Goal: Task Accomplishment & Management: Complete application form

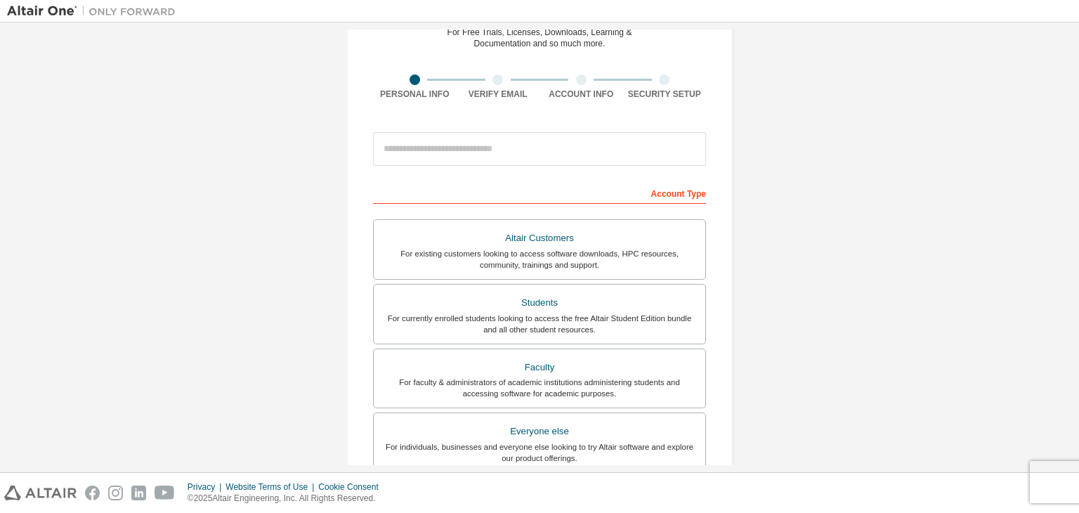
scroll to position [73, 0]
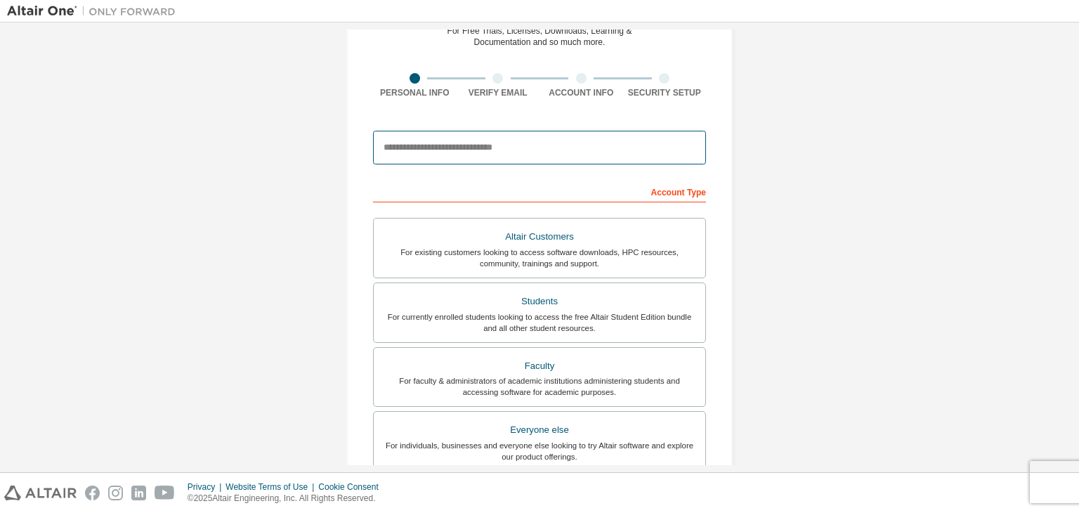
click at [519, 150] on input "email" at bounding box center [539, 148] width 333 height 34
type input "**********"
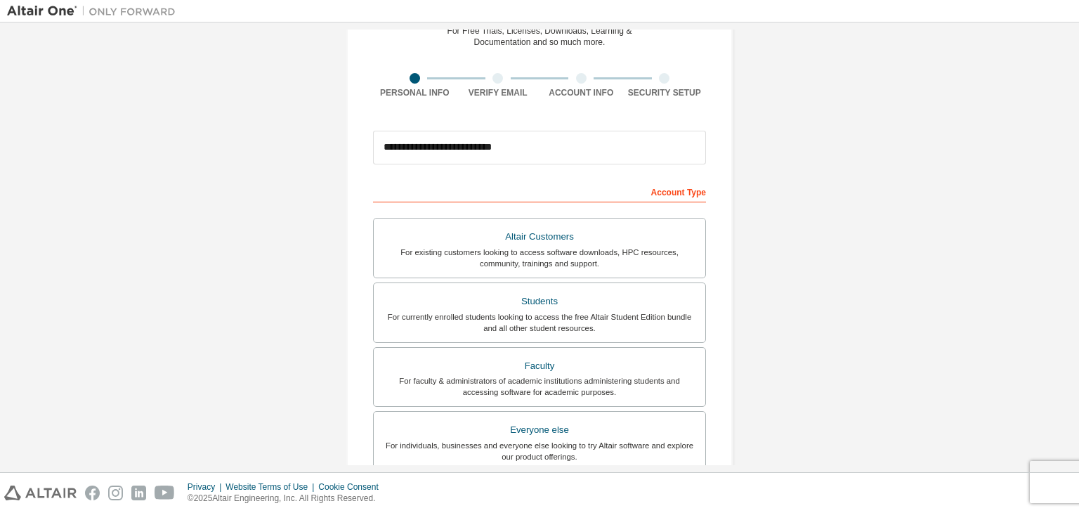
type input "*****"
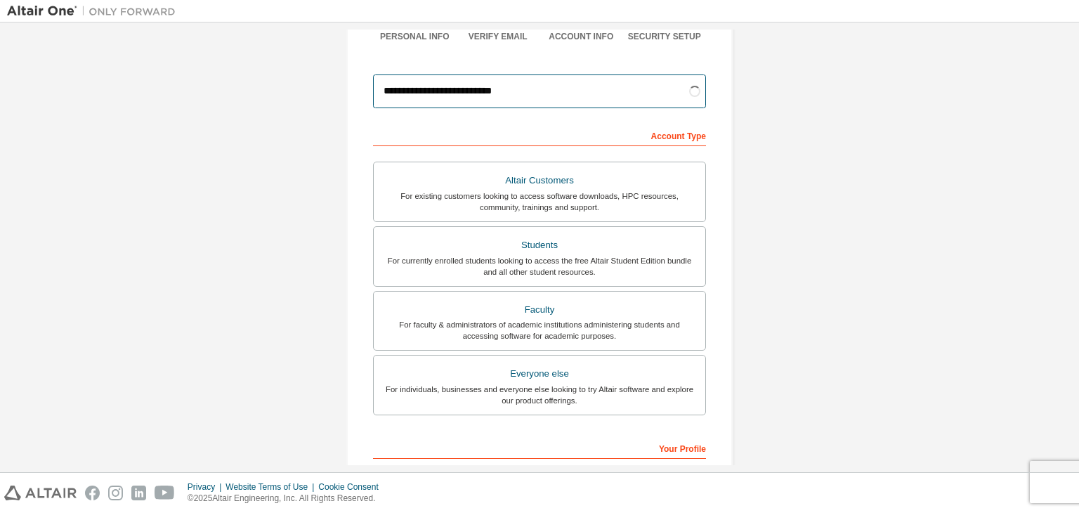
scroll to position [305, 0]
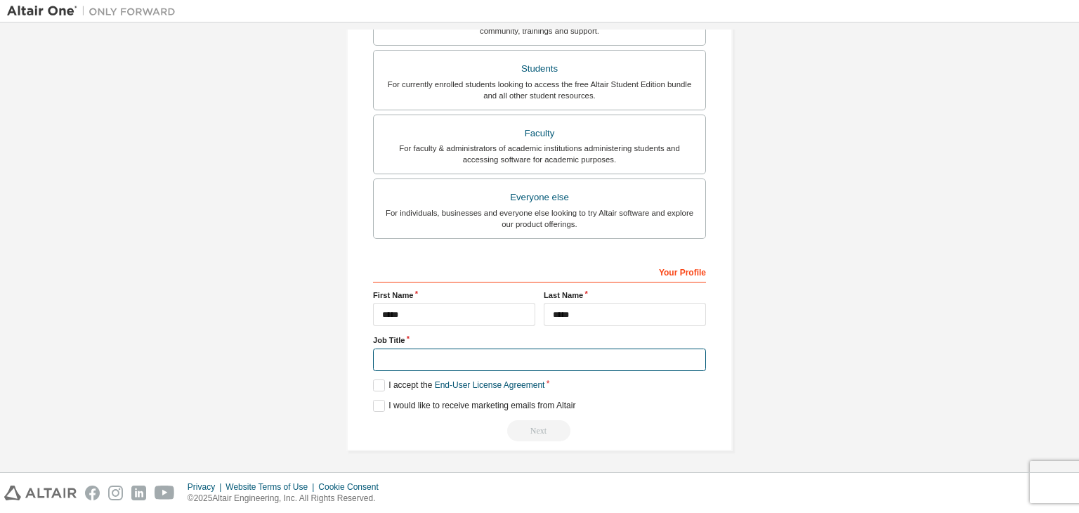
click at [509, 354] on input "text" at bounding box center [539, 359] width 333 height 23
click at [377, 379] on label "I accept the End-User License Agreement" at bounding box center [458, 385] width 171 height 12
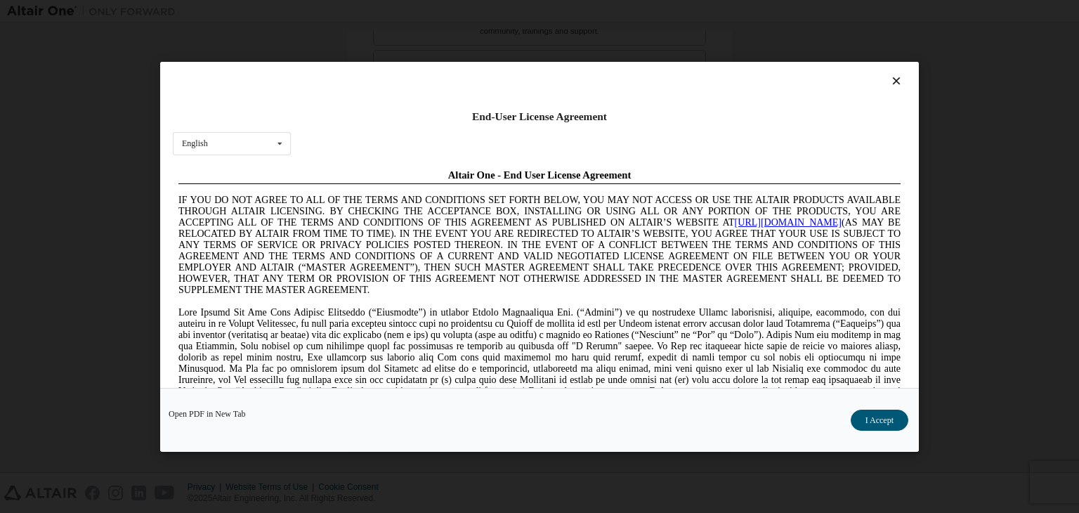
scroll to position [0, 0]
click at [859, 409] on button "I Accept" at bounding box center [879, 419] width 58 height 21
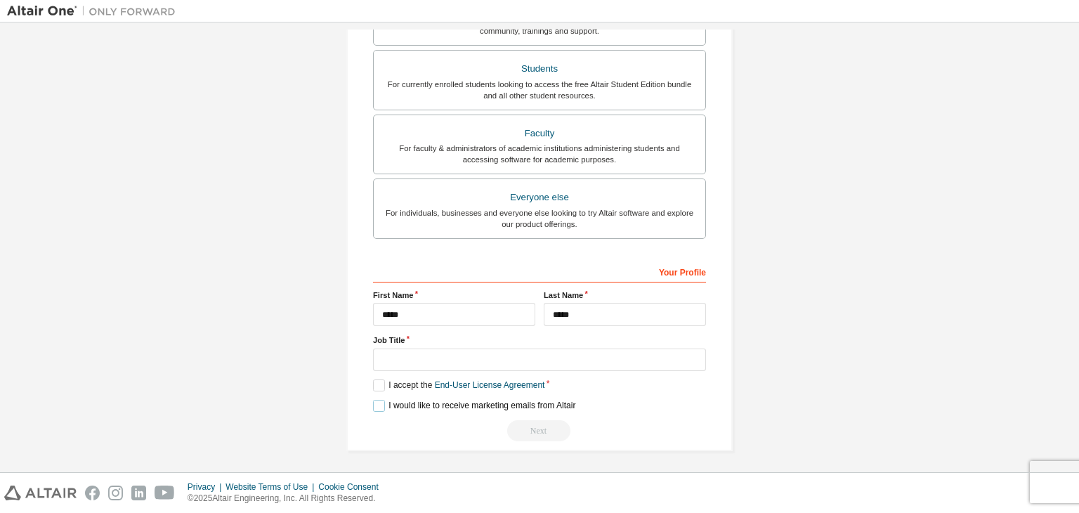
click at [379, 402] on label "I would like to receive marketing emails from Altair" at bounding box center [474, 406] width 202 height 12
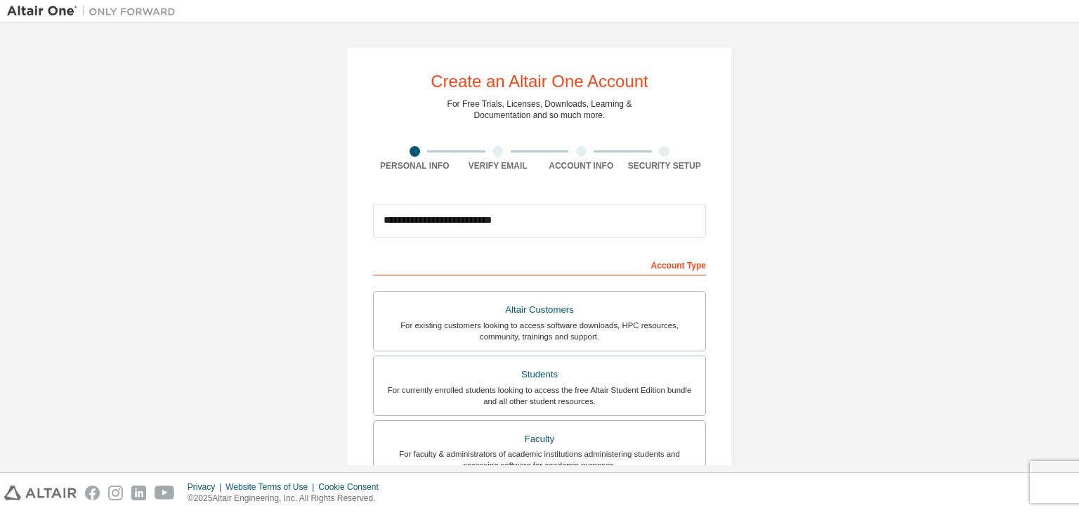
scroll to position [305, 0]
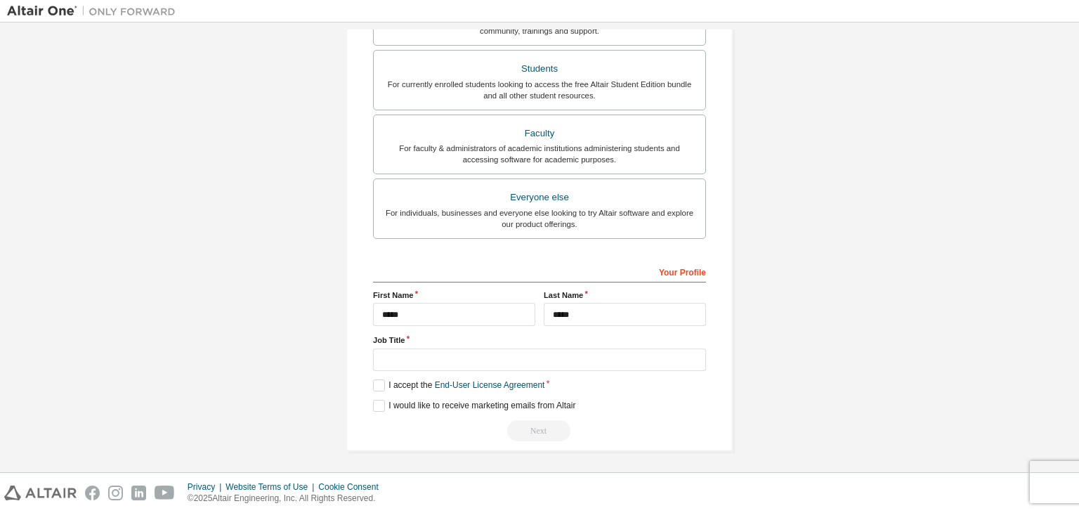
click at [533, 428] on div "Next" at bounding box center [539, 430] width 333 height 21
click at [472, 355] on input "text" at bounding box center [539, 359] width 333 height 23
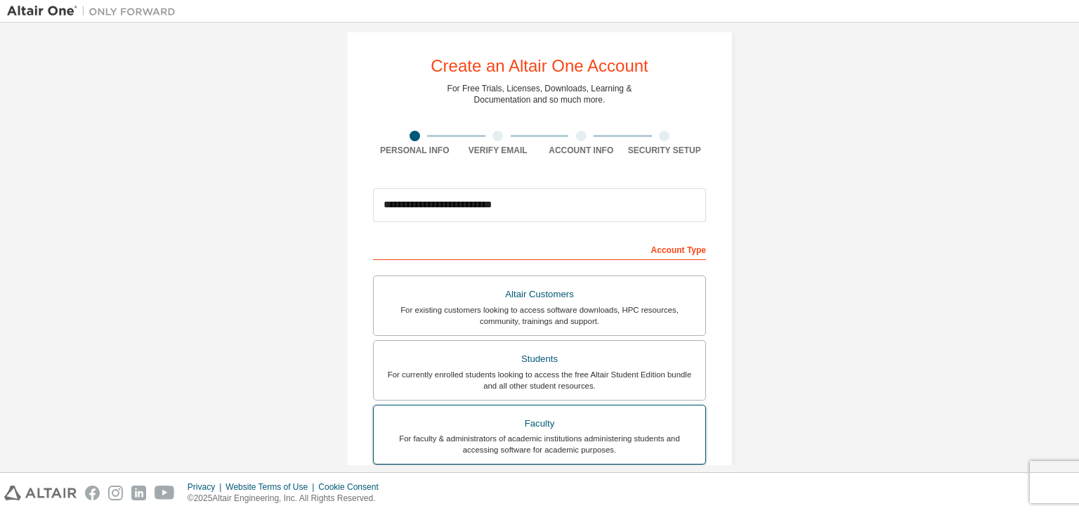
scroll to position [0, 0]
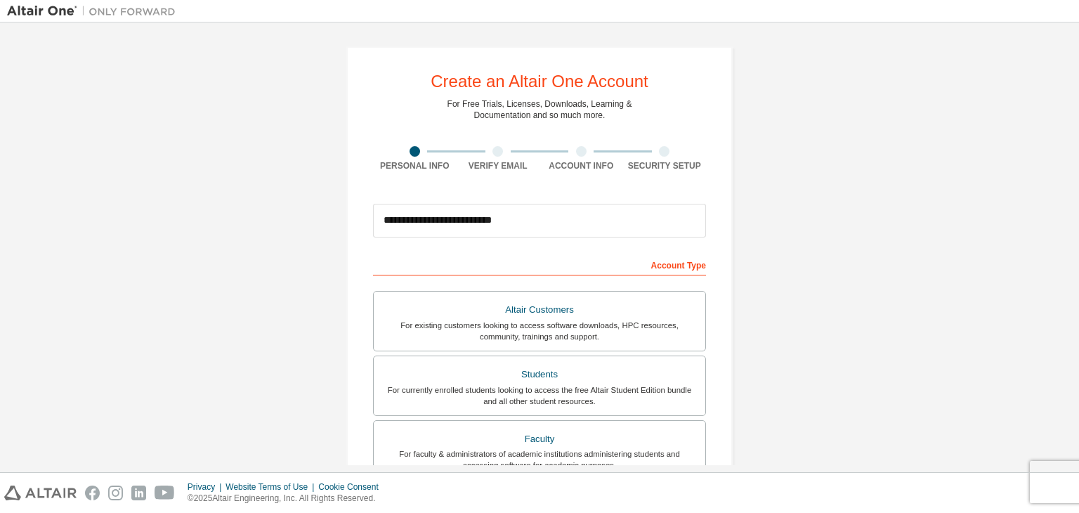
type input "*********"
click at [682, 262] on div "Account Type" at bounding box center [539, 264] width 333 height 22
click at [574, 211] on input "**********" at bounding box center [539, 221] width 333 height 34
click at [733, 223] on div "**********" at bounding box center [539, 401] width 420 height 744
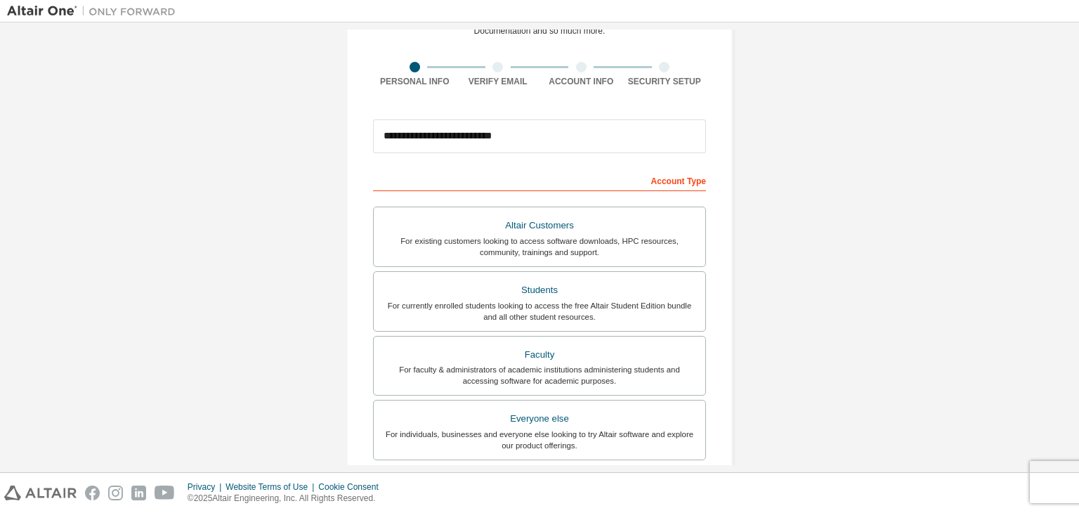
scroll to position [86, 0]
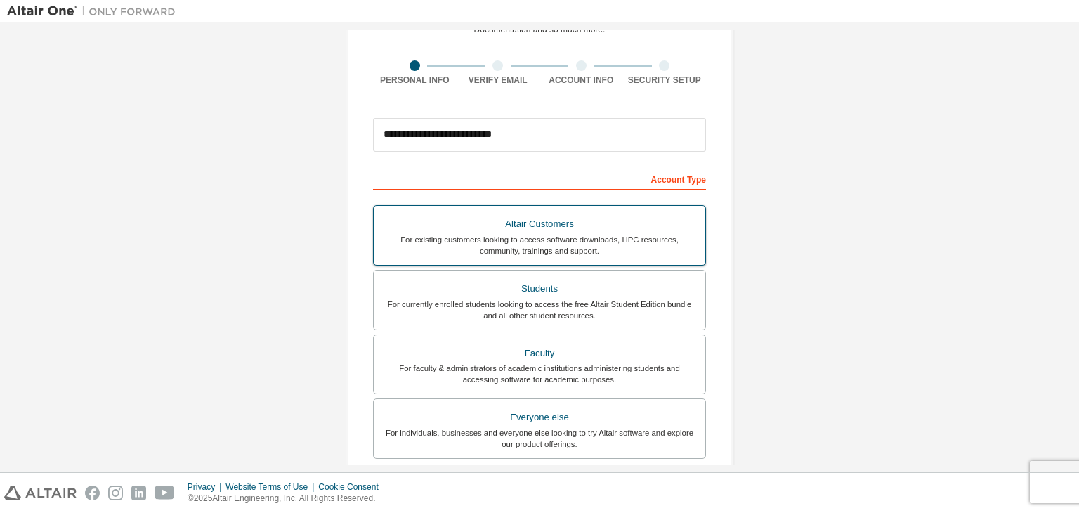
click at [610, 220] on div "Altair Customers" at bounding box center [539, 224] width 315 height 20
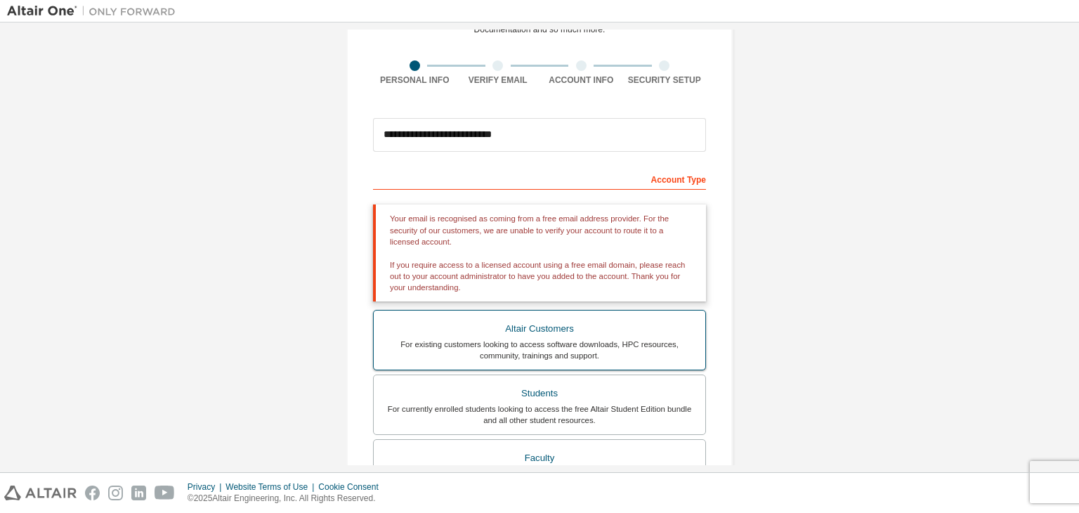
click at [573, 324] on div "Altair Customers" at bounding box center [539, 329] width 315 height 20
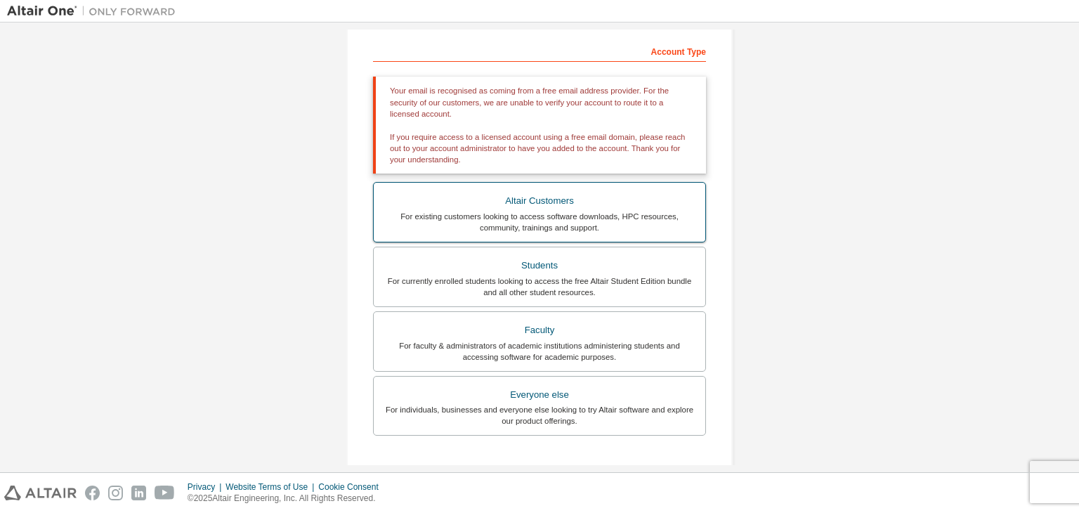
scroll to position [216, 0]
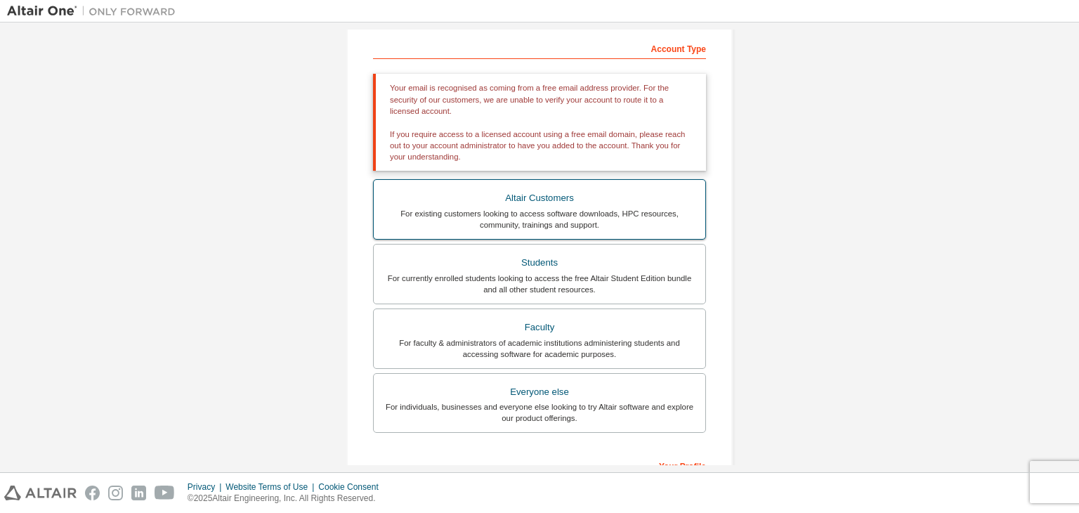
click at [542, 227] on div "For existing customers looking to access software downloads, HPC resources, com…" at bounding box center [539, 219] width 315 height 22
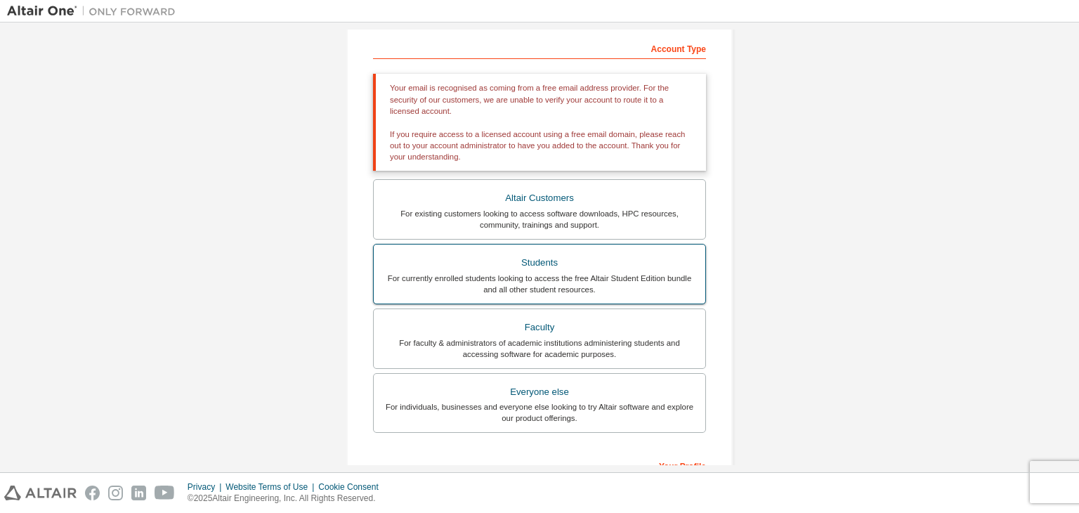
click at [552, 273] on div "For currently enrolled students looking to access the free Altair Student Editi…" at bounding box center [539, 283] width 315 height 22
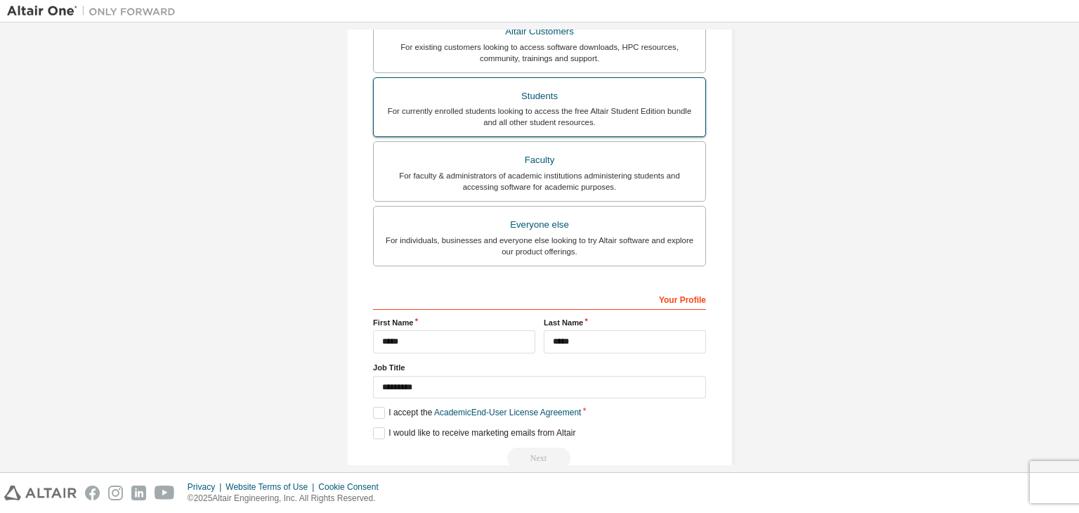
scroll to position [331, 0]
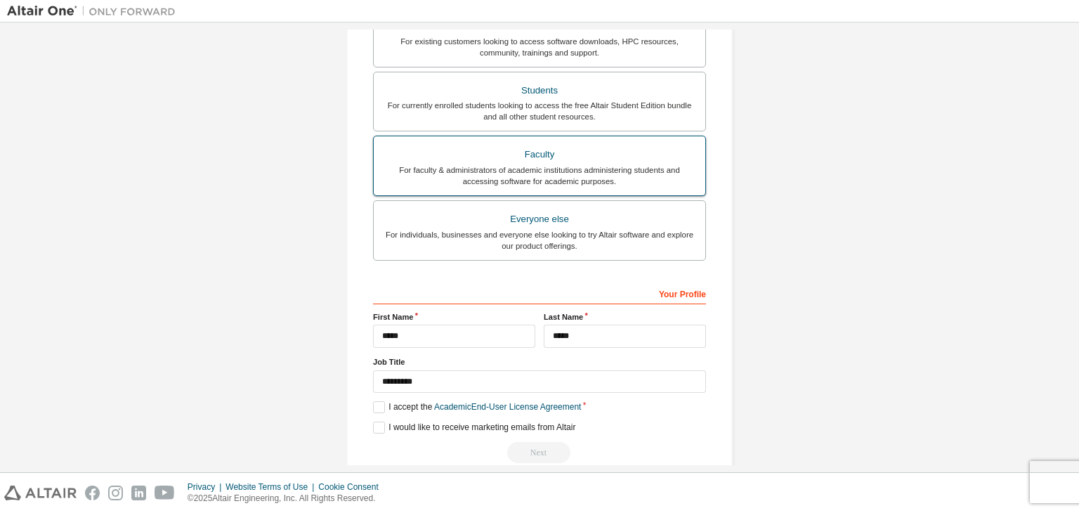
click at [564, 173] on div "For faculty & administrators of academic institutions administering students an…" at bounding box center [539, 175] width 315 height 22
click at [563, 180] on div "For faculty & administrators of academic institutions administering students an…" at bounding box center [539, 175] width 315 height 22
click at [557, 209] on div "Everyone else" at bounding box center [539, 219] width 315 height 20
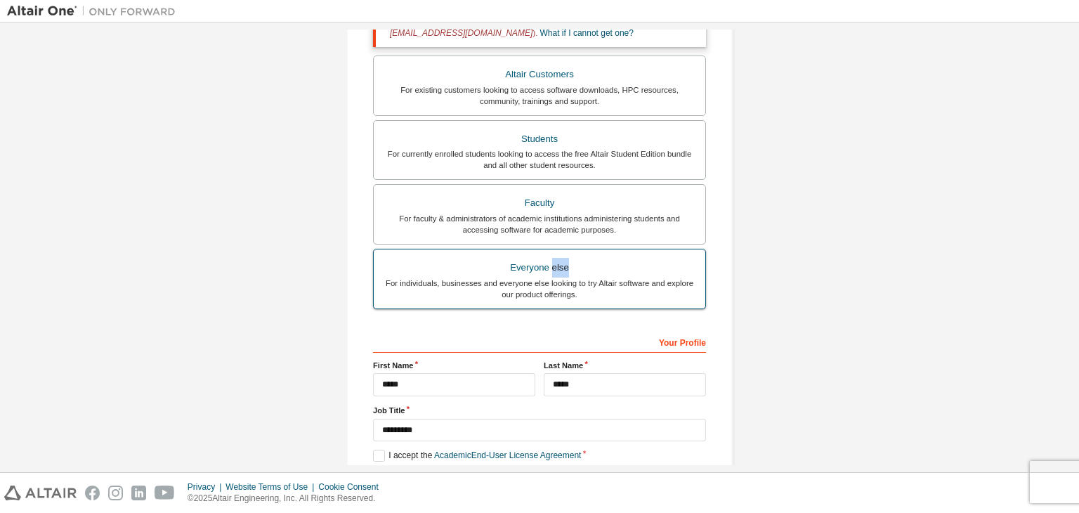
click at [557, 258] on div "Everyone else" at bounding box center [539, 268] width 315 height 20
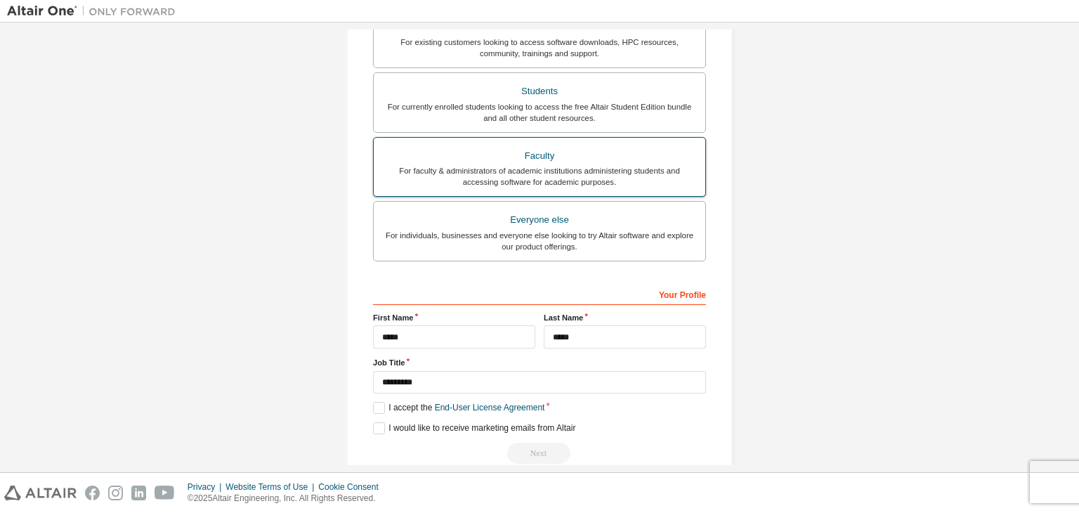
click at [483, 158] on div "Faculty" at bounding box center [539, 156] width 315 height 20
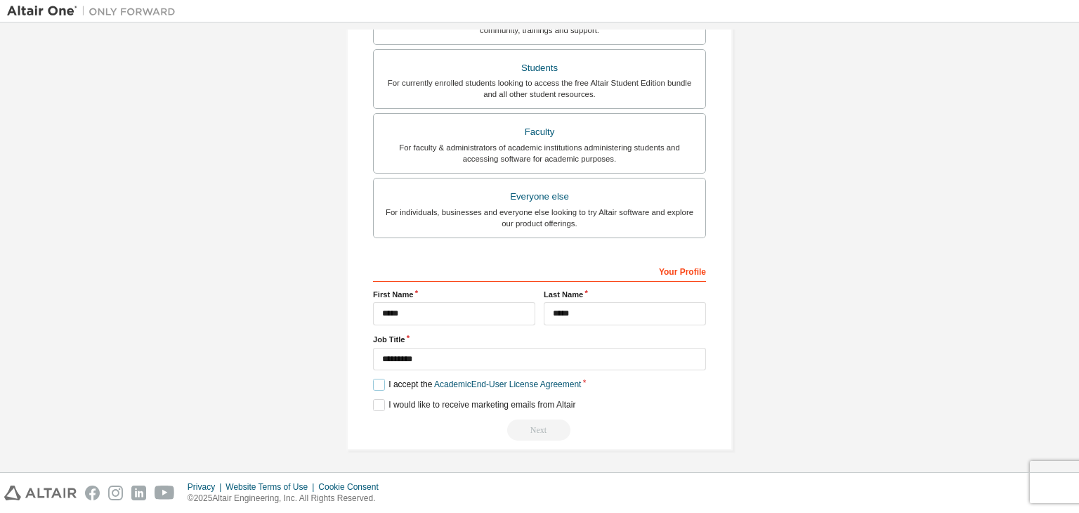
click at [373, 385] on label "I accept the Academic End-User License Agreement" at bounding box center [477, 384] width 208 height 12
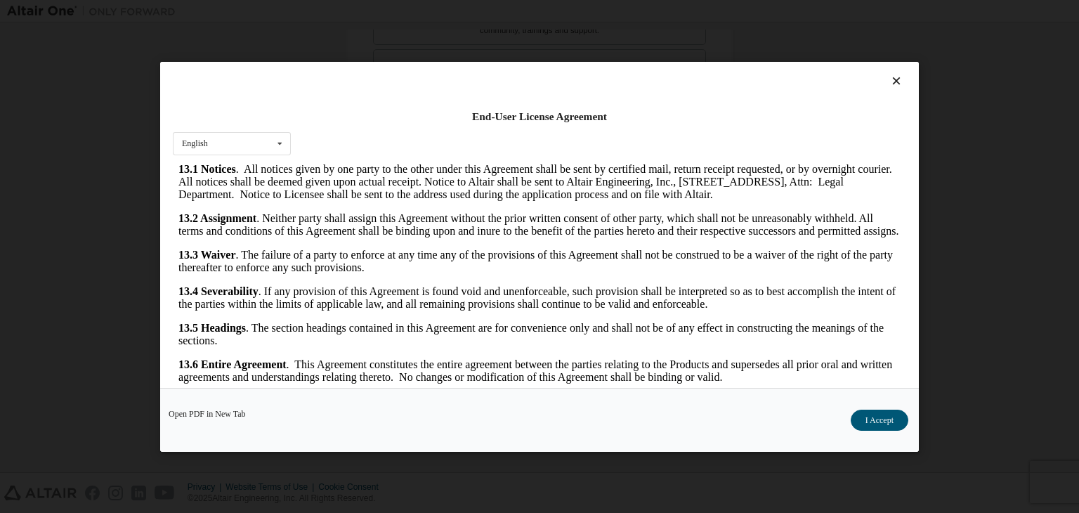
scroll to position [22, 0]
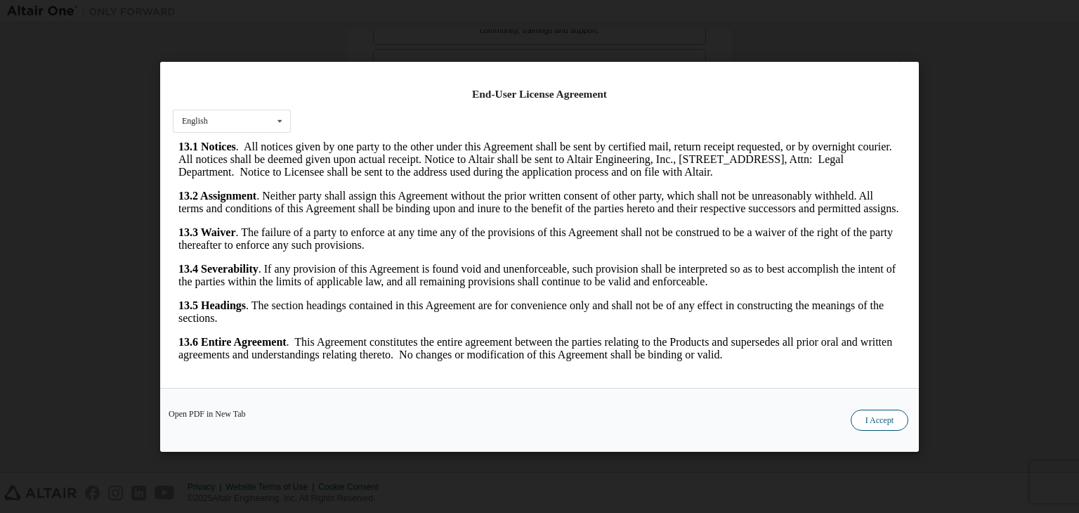
click at [895, 422] on button "I Accept" at bounding box center [879, 419] width 58 height 21
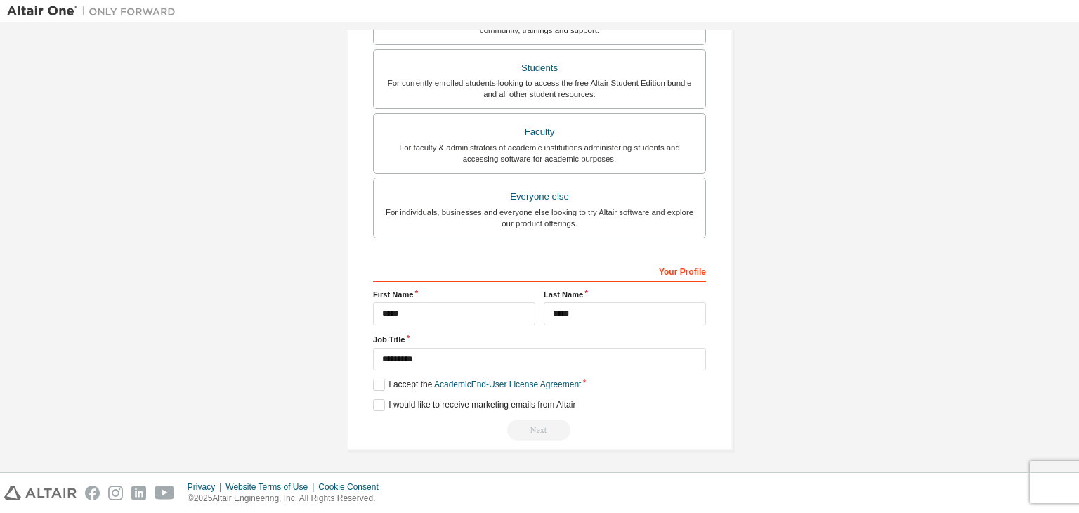
click at [559, 423] on div "Next" at bounding box center [539, 429] width 333 height 21
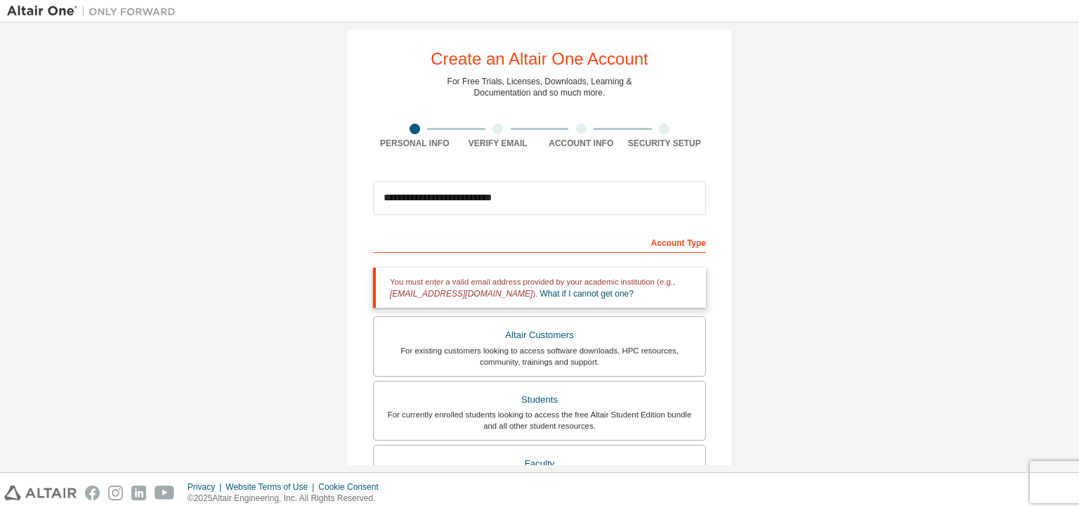
scroll to position [0, 0]
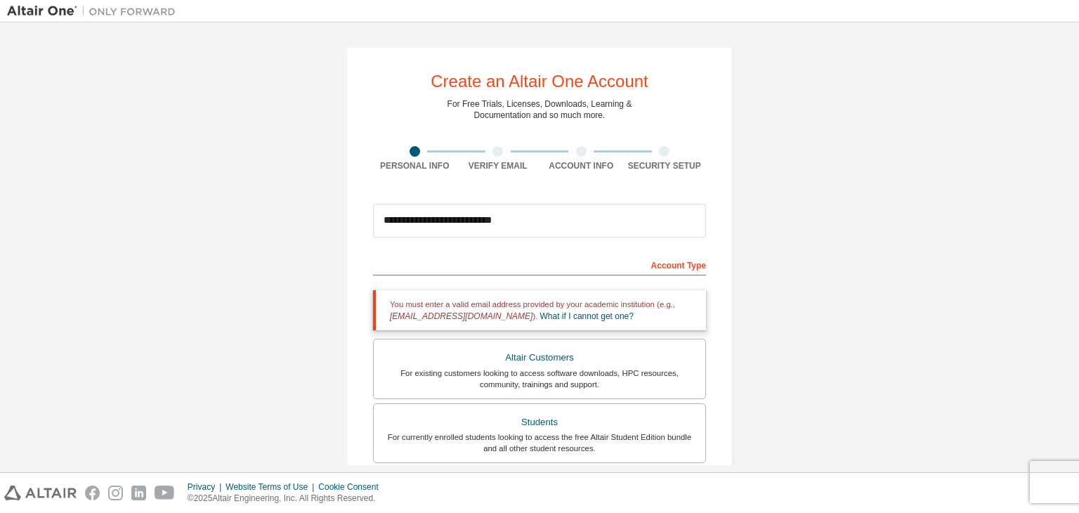
click at [514, 152] on div at bounding box center [498, 151] width 84 height 11
click at [671, 261] on div "Account Type" at bounding box center [539, 264] width 333 height 22
click at [607, 316] on div "You must enter a valid email address provided by your academic institution (e.g…" at bounding box center [539, 310] width 333 height 40
click at [548, 218] on input "**********" at bounding box center [539, 221] width 333 height 34
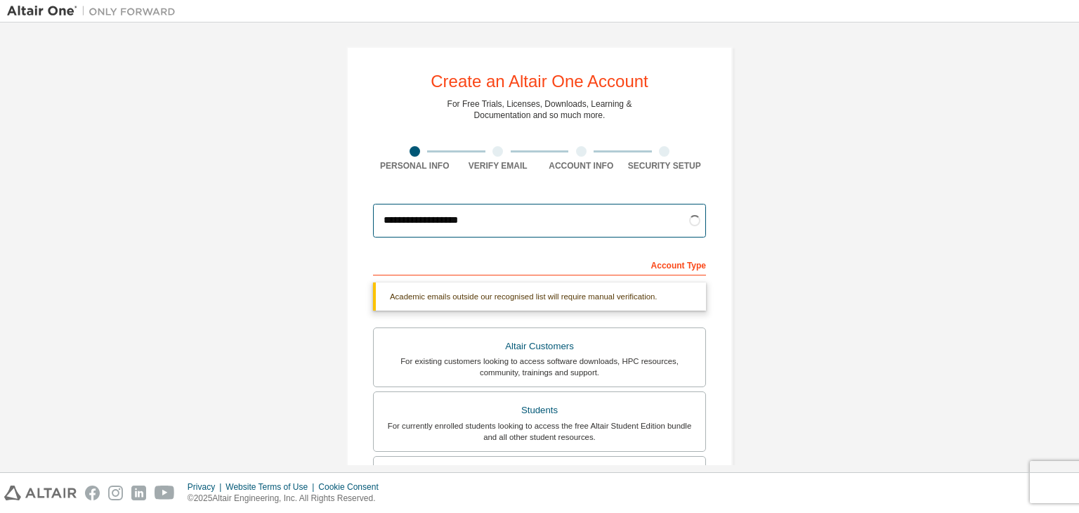
type input "**********"
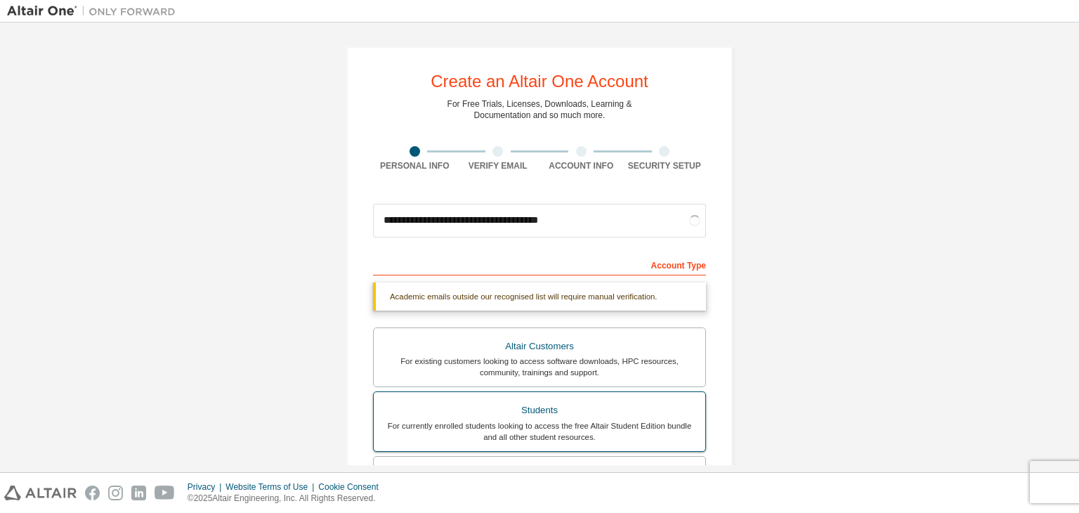
click at [673, 436] on div "For currently enrolled students looking to access the free Altair Student Editi…" at bounding box center [539, 431] width 315 height 22
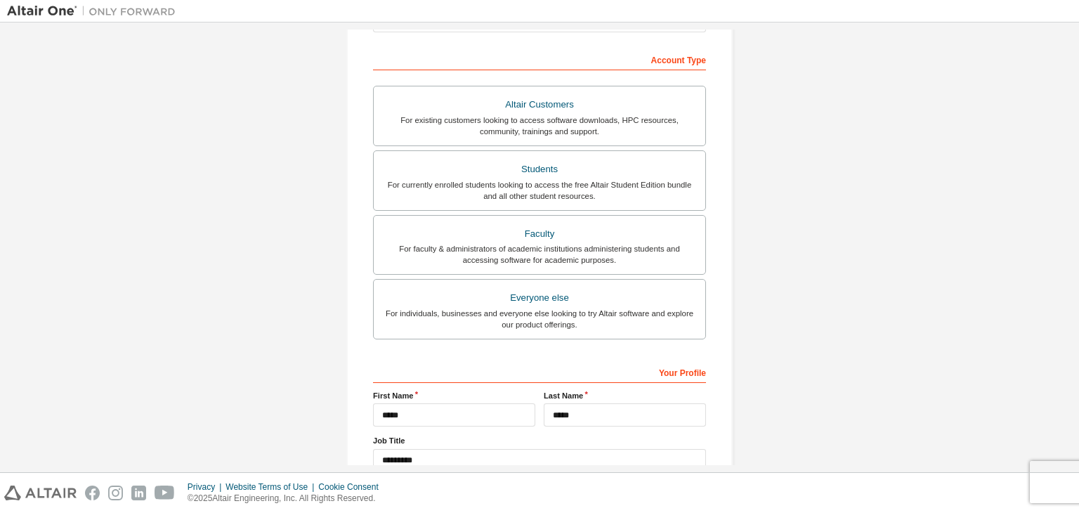
scroll to position [213, 0]
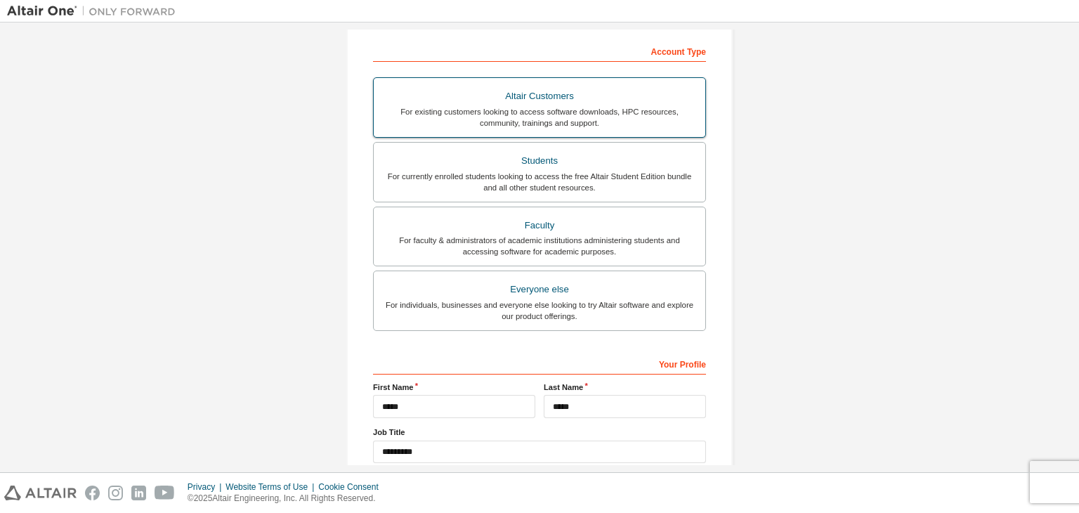
click at [528, 121] on div "For existing customers looking to access software downloads, HPC resources, com…" at bounding box center [539, 117] width 315 height 22
click at [590, 158] on div "Students" at bounding box center [539, 161] width 315 height 20
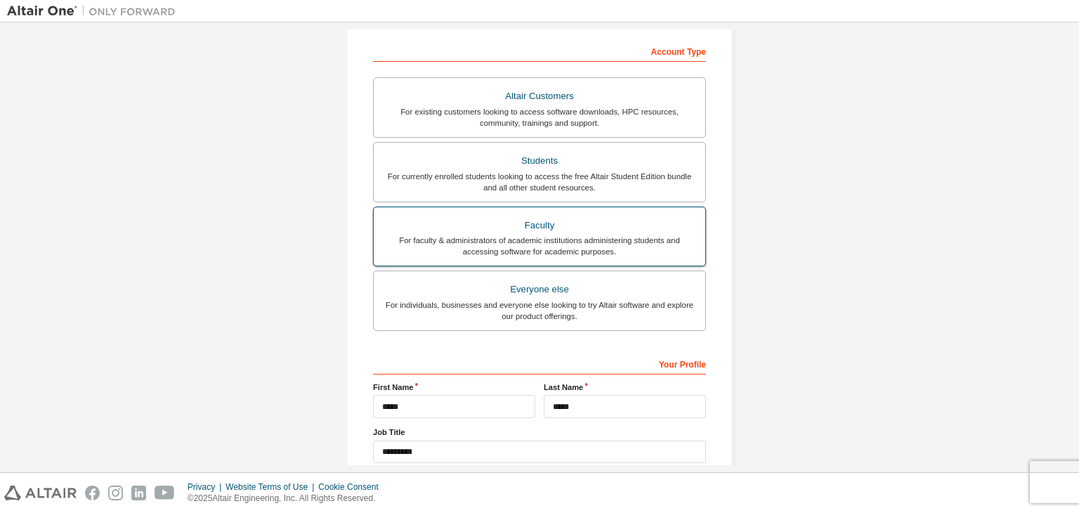
click at [583, 216] on div "Faculty" at bounding box center [539, 226] width 315 height 20
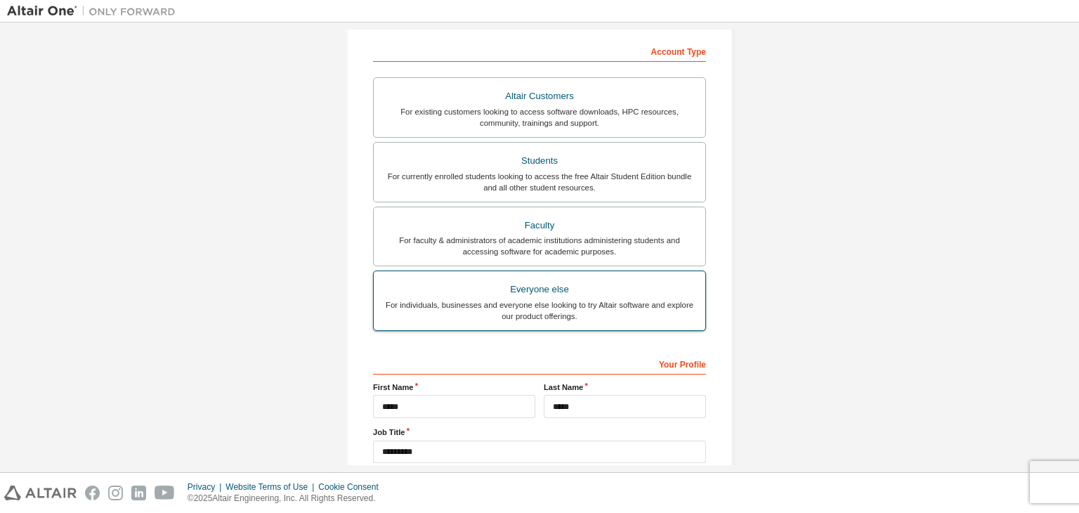
click at [563, 294] on div "Everyone else" at bounding box center [539, 289] width 315 height 20
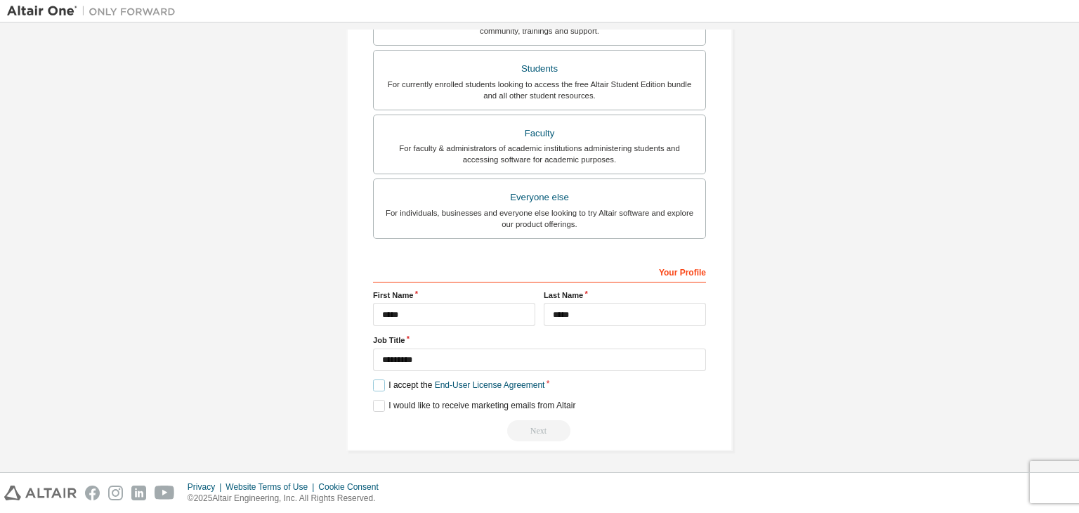
click at [377, 380] on label "I accept the End-User License Agreement" at bounding box center [458, 385] width 171 height 12
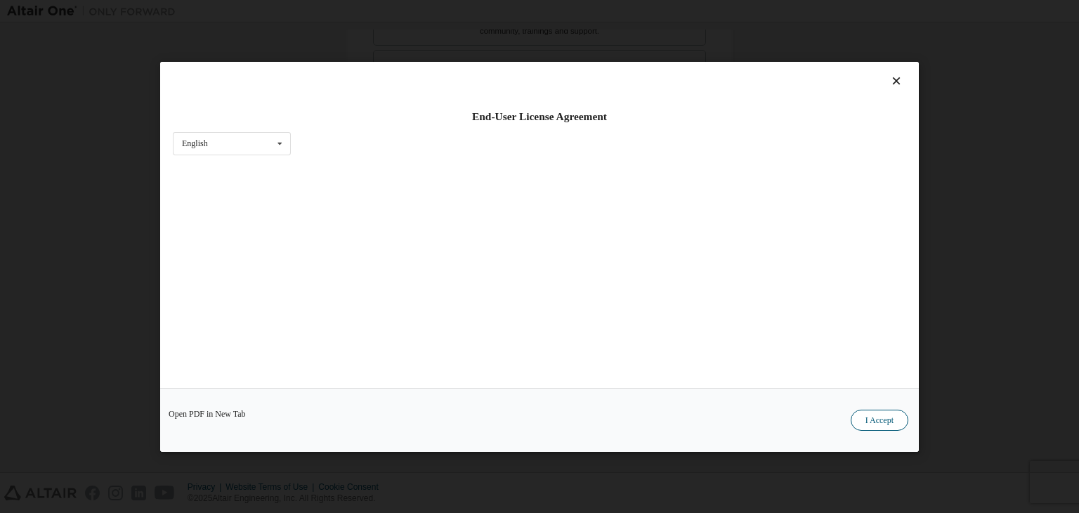
click at [883, 419] on button "I Accept" at bounding box center [879, 419] width 58 height 21
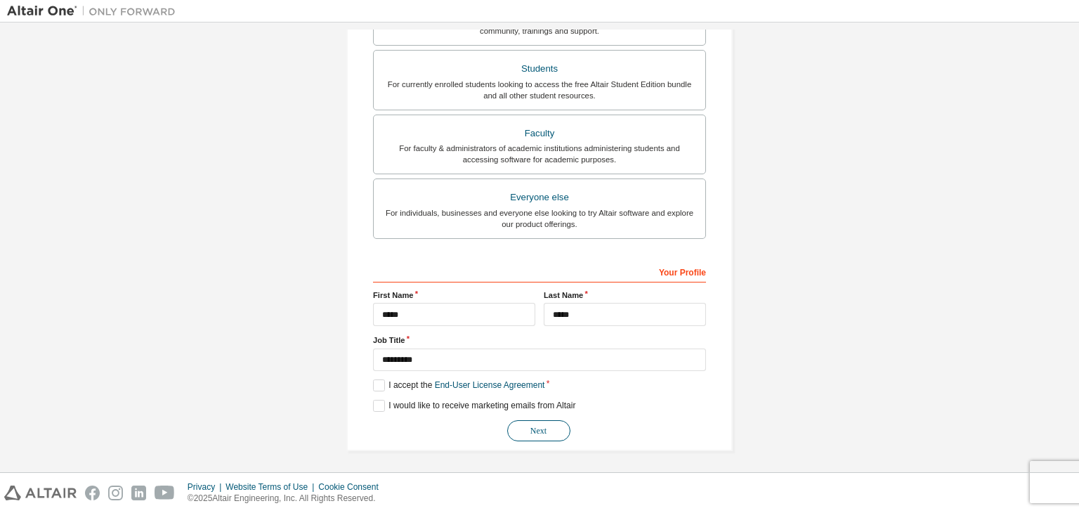
click at [531, 431] on button "Next" at bounding box center [538, 430] width 63 height 21
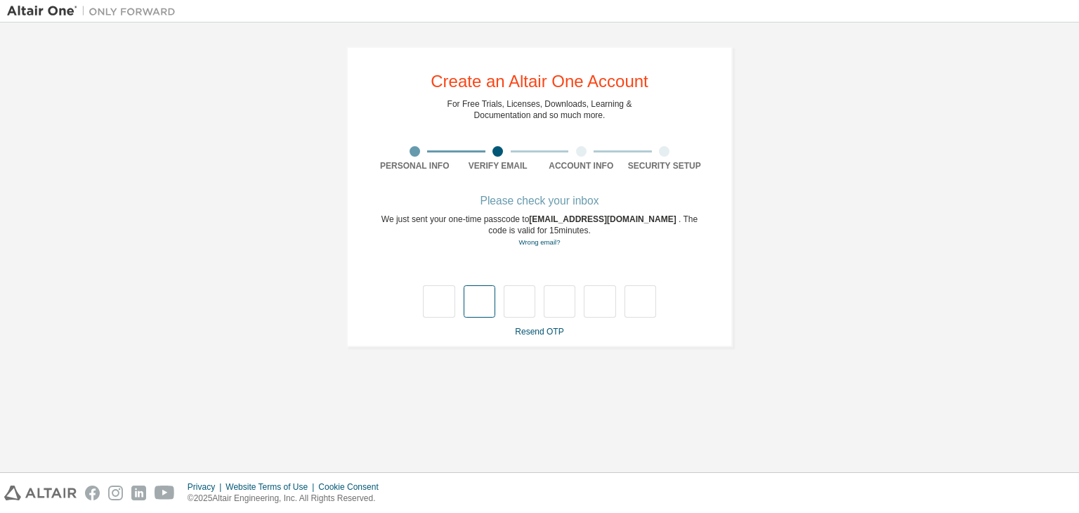
type input "*"
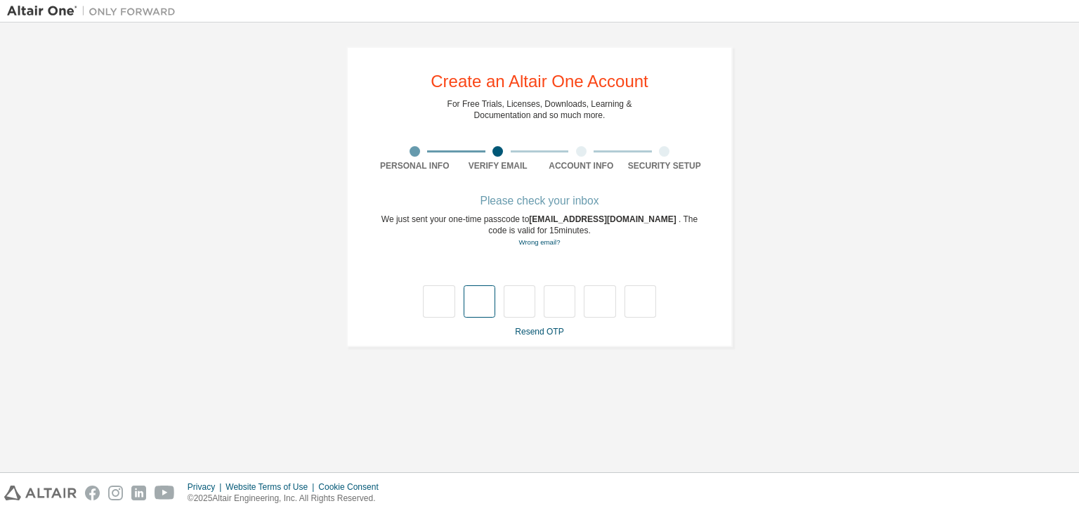
type input "*"
